Goal: Task Accomplishment & Management: Manage account settings

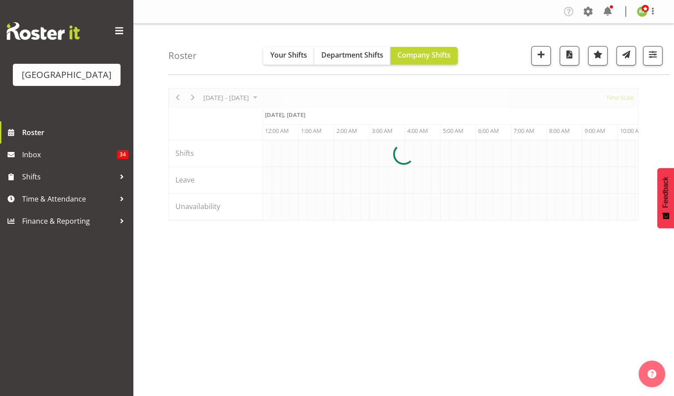
scroll to position [0, 5102]
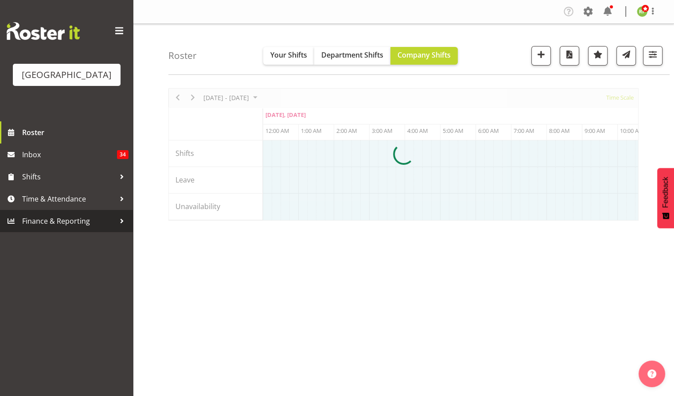
click at [59, 228] on span "Finance & Reporting" at bounding box center [68, 220] width 93 height 13
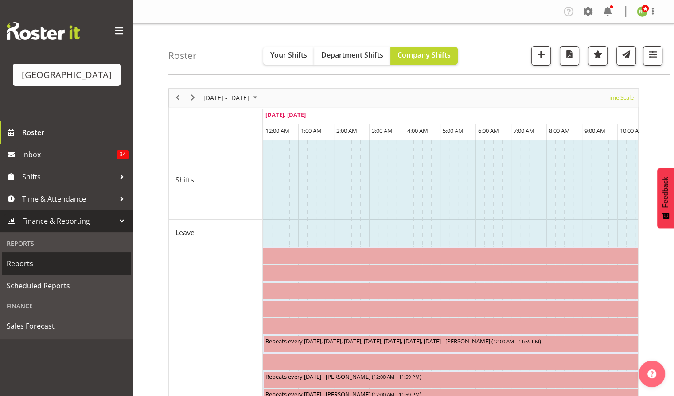
click at [23, 270] on span "Reports" at bounding box center [67, 263] width 120 height 13
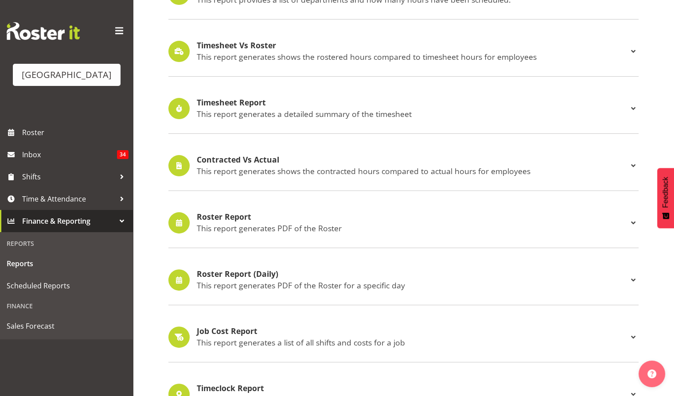
scroll to position [193, 0]
click at [227, 220] on h4 "Roster Report" at bounding box center [412, 216] width 431 height 9
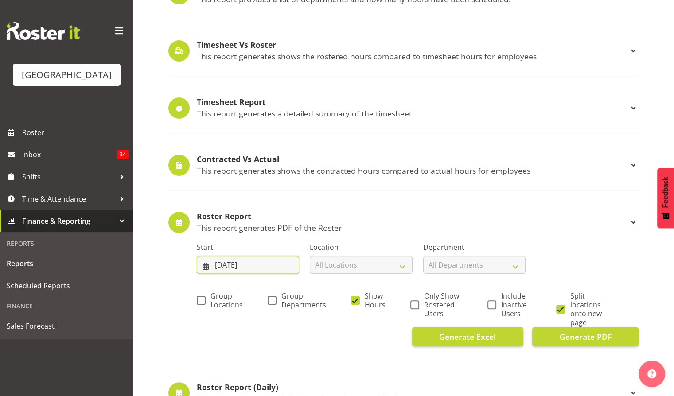
click at [268, 271] on input "14/09/2025" at bounding box center [248, 265] width 102 height 18
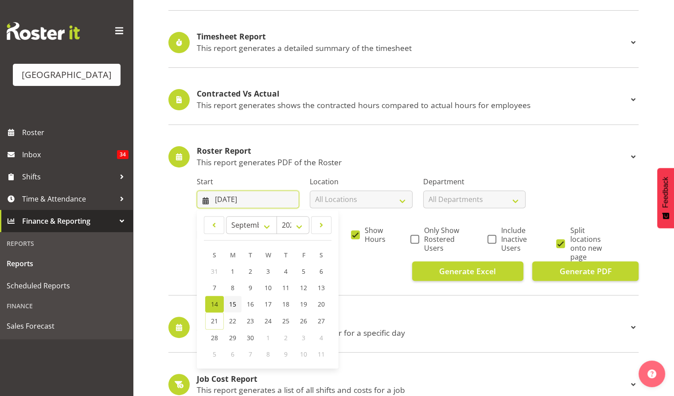
scroll to position [260, 0]
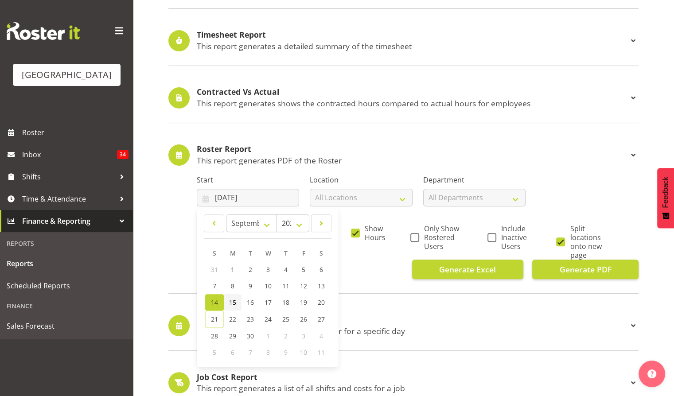
click at [231, 302] on span "15" at bounding box center [232, 302] width 7 height 8
type input "15/09/2025"
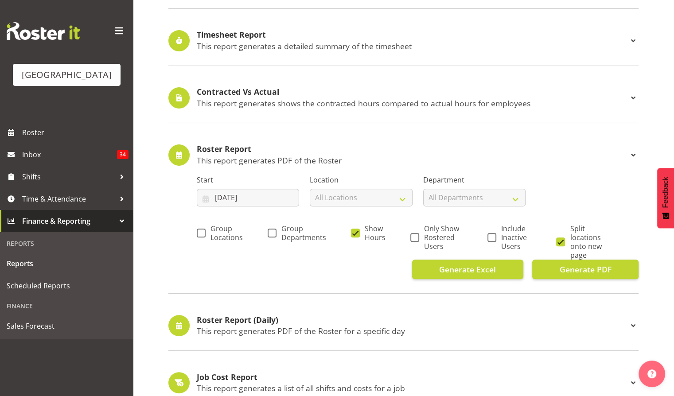
click at [274, 217] on div "Group Locations Group Departments Show Hours Only Show Rostered Users Include I…" at bounding box center [418, 238] width 442 height 43
click at [260, 196] on input "15/09/2025" at bounding box center [248, 198] width 102 height 18
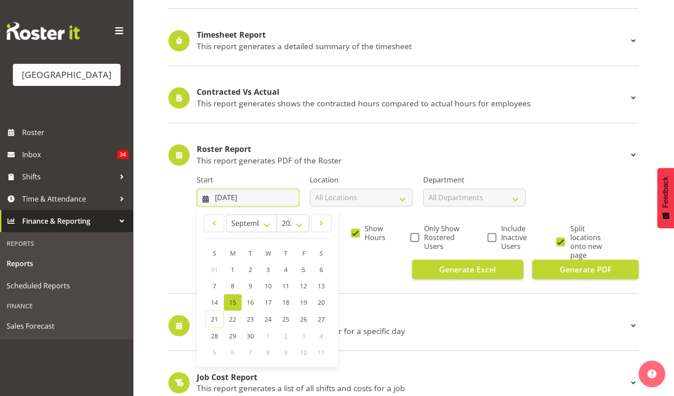
click at [260, 196] on input "15/09/2025" at bounding box center [248, 198] width 102 height 18
click at [572, 179] on div "Start 15/09/2025 January February March April May June July August September Oc…" at bounding box center [417, 187] width 452 height 50
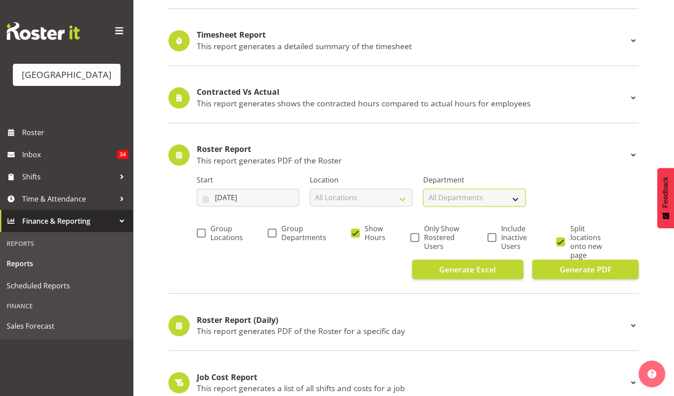
click at [514, 196] on select "All Departments Baycourt Box Office Baycourt Front of House Baycourt Technical …" at bounding box center [474, 198] width 102 height 18
click at [201, 225] on label "Group Locations" at bounding box center [220, 233] width 46 height 18
click at [201, 230] on input "Group Locations" at bounding box center [200, 233] width 6 height 6
checkbox input "true"
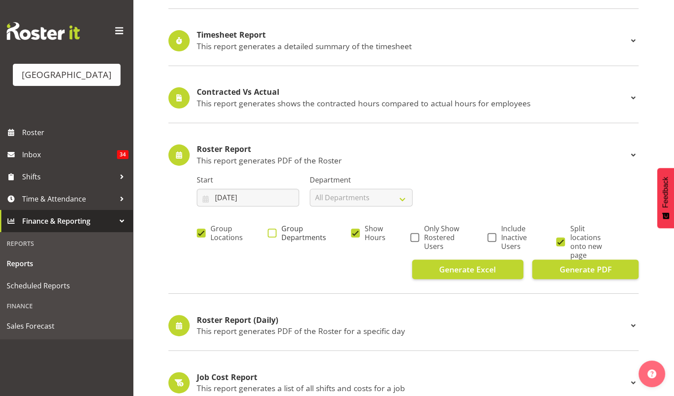
click at [276, 231] on span "Group Departments" at bounding box center [301, 233] width 50 height 18
click at [273, 231] on input "Group Departments" at bounding box center [270, 233] width 6 height 6
checkbox input "true"
click at [419, 235] on span "Only Show Rostered Users" at bounding box center [440, 237] width 43 height 27
click at [416, 235] on input "Only Show Rostered Users" at bounding box center [413, 237] width 6 height 6
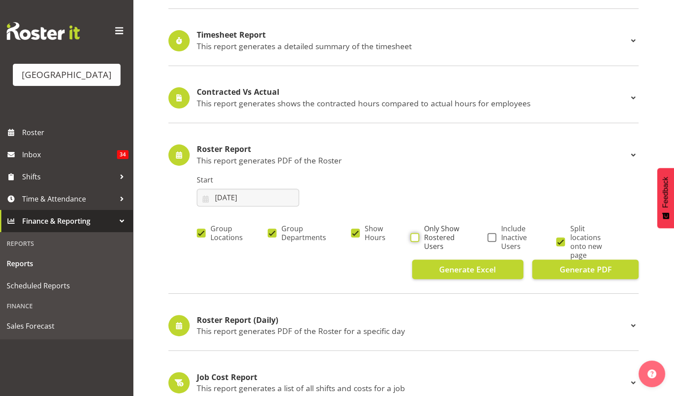
checkbox input "true"
click at [560, 242] on span at bounding box center [560, 241] width 9 height 9
click at [560, 242] on input "Split locations onto new page" at bounding box center [559, 242] width 6 height 6
checkbox input "false"
click at [584, 268] on span "Generate PDF" at bounding box center [585, 270] width 52 height 12
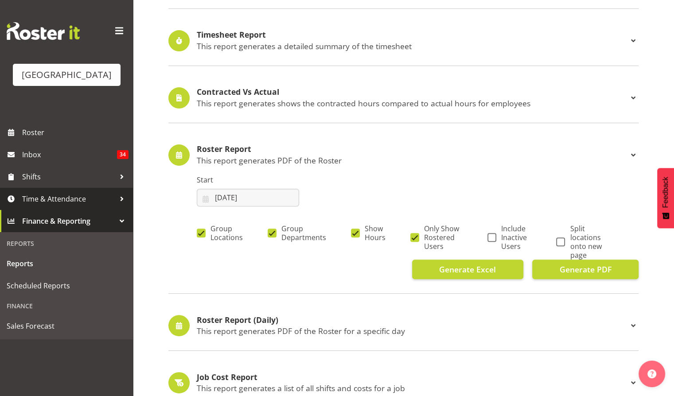
click at [64, 205] on span "Time & Attendance" at bounding box center [68, 198] width 93 height 13
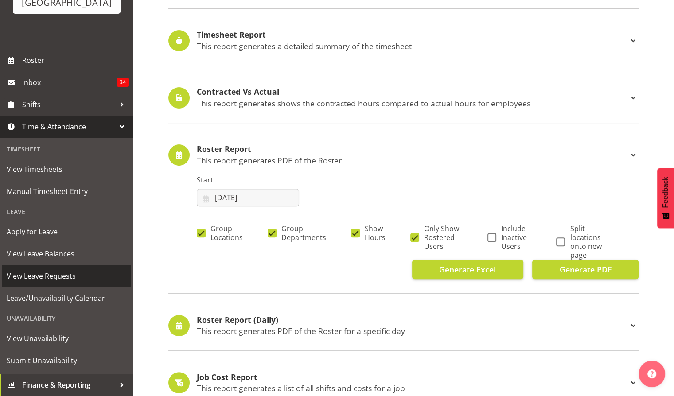
scroll to position [85, 0]
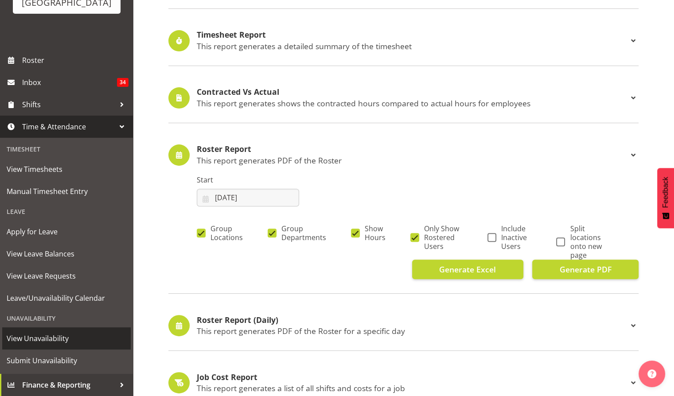
click at [35, 340] on span "View Unavailability" at bounding box center [67, 338] width 120 height 13
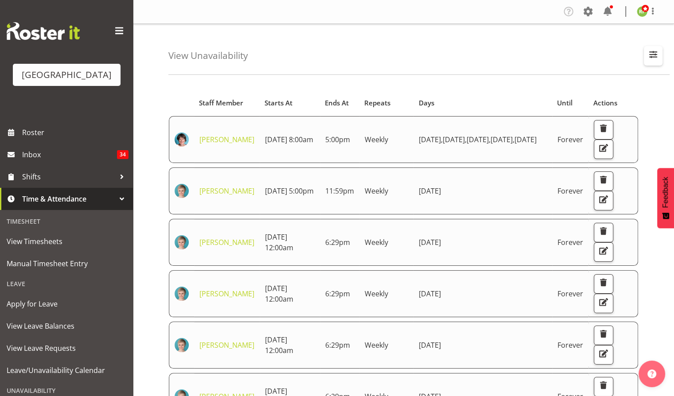
click at [659, 58] on button "button" at bounding box center [652, 55] width 19 height 19
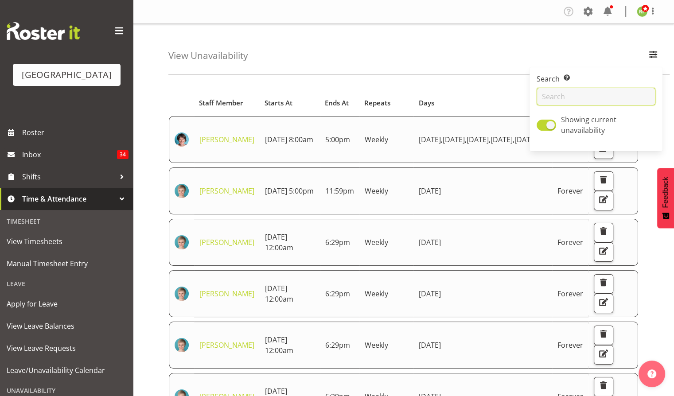
click at [584, 92] on input "text" at bounding box center [595, 97] width 119 height 18
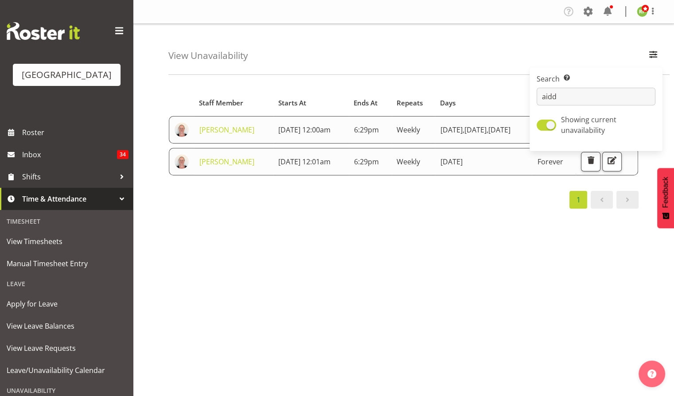
click at [406, 248] on div "Starts At Staff Member Starts At Ends At Repeats Days Until Actions Aiddie Carn…" at bounding box center [420, 258] width 505 height 354
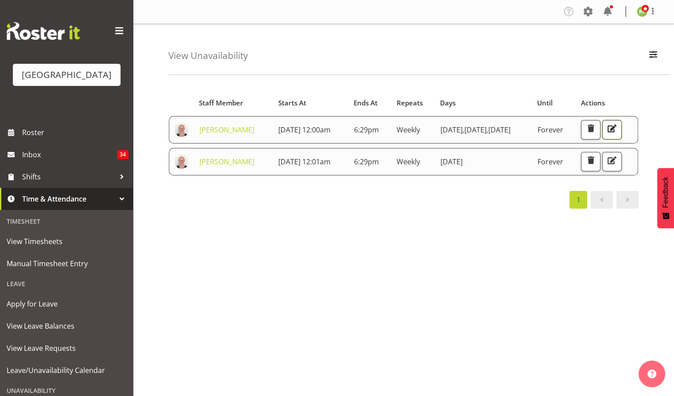
click at [617, 130] on span "button" at bounding box center [612, 129] width 12 height 12
click at [617, 162] on span "button" at bounding box center [612, 161] width 12 height 12
click at [661, 60] on button "button" at bounding box center [652, 55] width 19 height 19
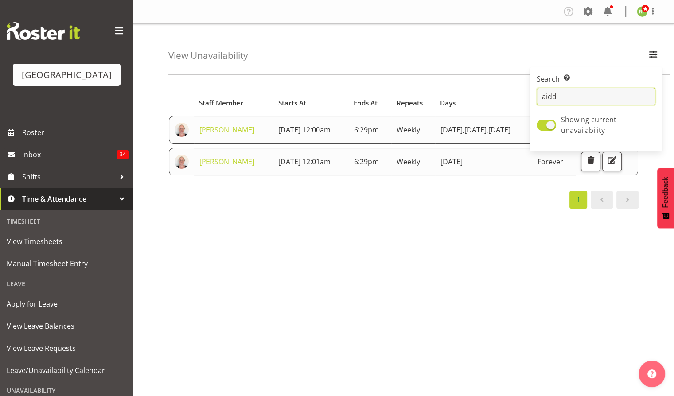
click at [560, 102] on input "aidd" at bounding box center [595, 97] width 119 height 18
type input "aiddie"
click at [470, 221] on div "Starts At Staff Member Starts At Ends At Repeats Days Until Actions Aiddie Carn…" at bounding box center [420, 258] width 505 height 354
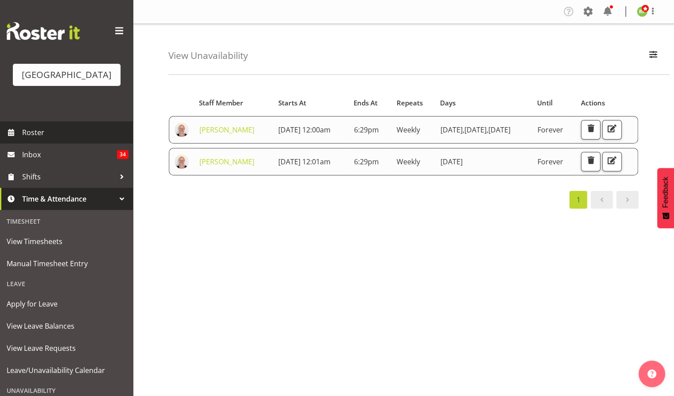
click at [44, 139] on span "Roster" at bounding box center [75, 132] width 106 height 13
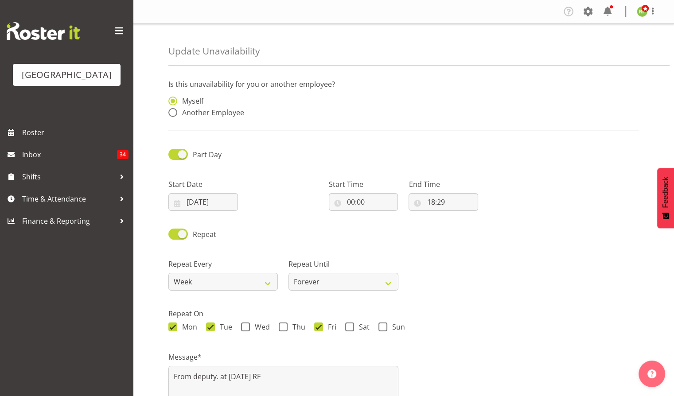
radio input "false"
radio input "true"
radio input "false"
radio input "true"
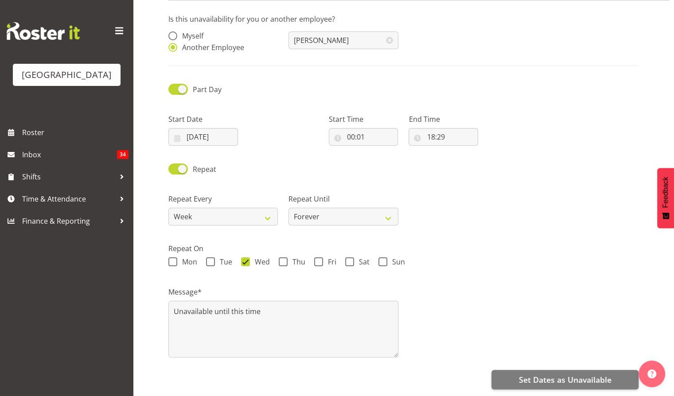
scroll to position [73, 0]
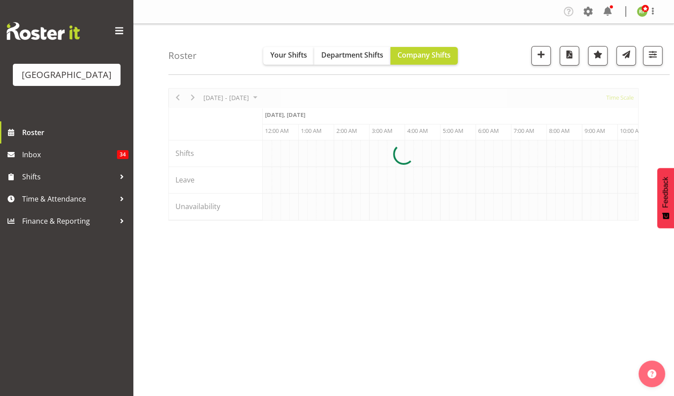
scroll to position [0, 5102]
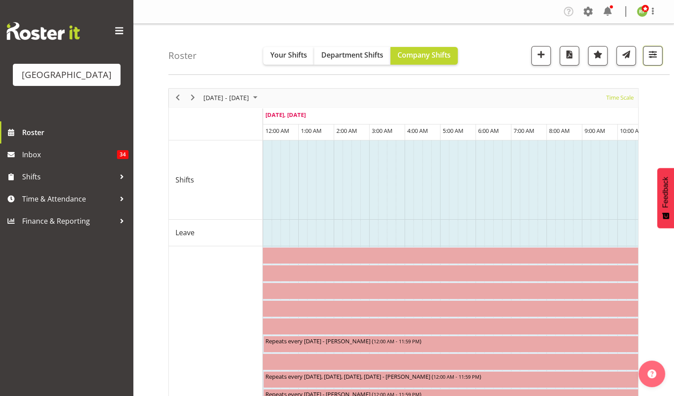
click at [654, 56] on span "button" at bounding box center [653, 55] width 12 height 12
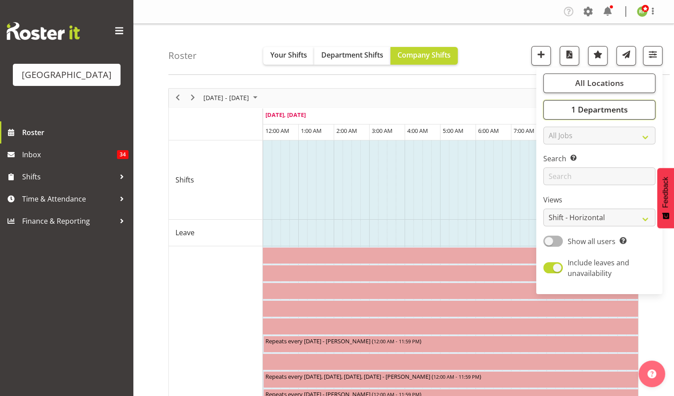
click at [597, 109] on span "1 Departments" at bounding box center [598, 109] width 57 height 11
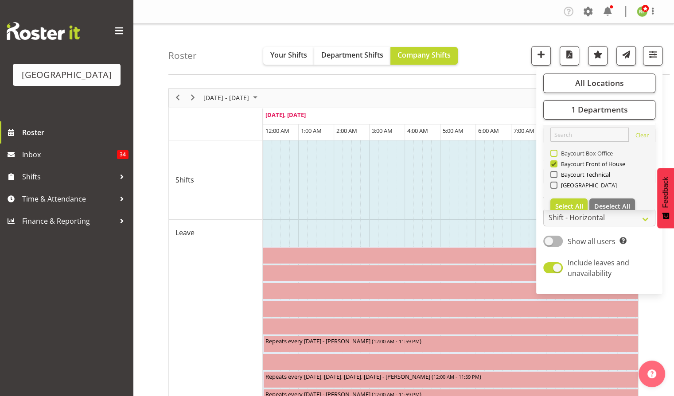
click at [554, 155] on span at bounding box center [553, 153] width 7 height 7
click at [554, 155] on input "Baycourt Box Office" at bounding box center [553, 153] width 6 height 6
checkbox input "true"
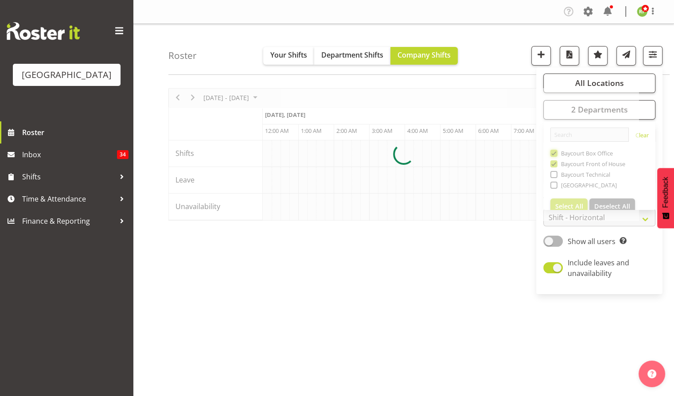
scroll to position [0, 5102]
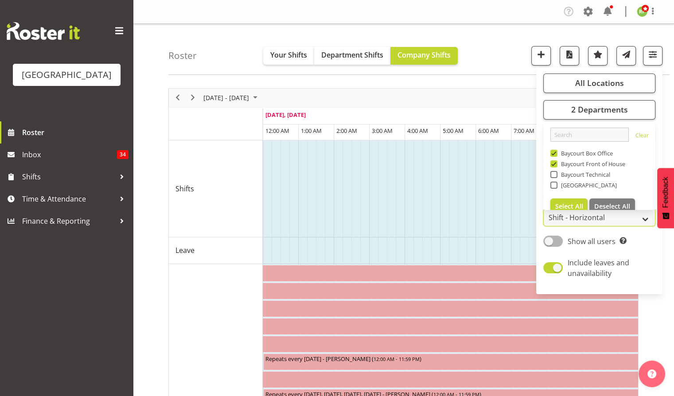
click at [601, 219] on select "Staff Role Shift - Horizontal Shift - Vertical Staff - Location" at bounding box center [599, 218] width 112 height 18
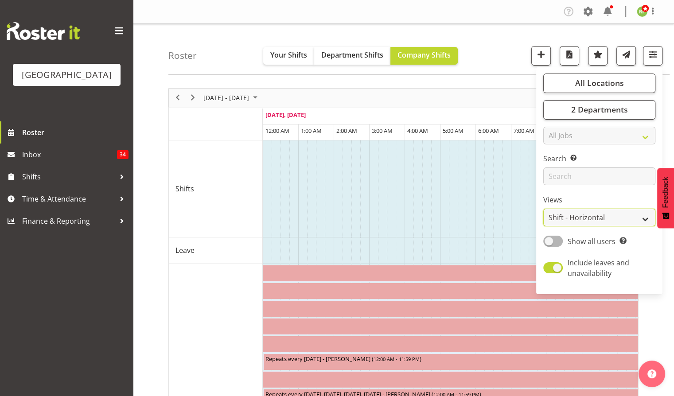
click at [543, 209] on select "Staff Role Shift - Horizontal Shift - Vertical Staff - Location" at bounding box center [599, 218] width 112 height 18
click at [608, 222] on select "Staff Role Shift - Horizontal Shift - Vertical Staff - Location" at bounding box center [599, 218] width 112 height 18
select select "role"
click at [543, 209] on select "Staff Role Shift - Horizontal Shift - Vertical Staff - Location" at bounding box center [599, 218] width 112 height 18
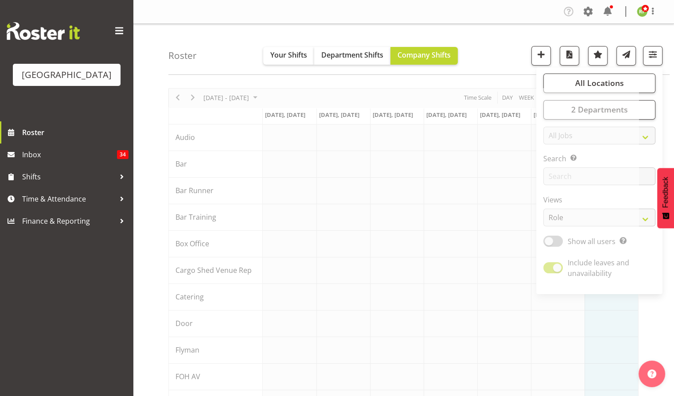
click at [512, 60] on div "Roster Your Shifts Department Shifts Company Shifts All Locations [GEOGRAPHIC_D…" at bounding box center [418, 49] width 501 height 51
